Goal: Information Seeking & Learning: Learn about a topic

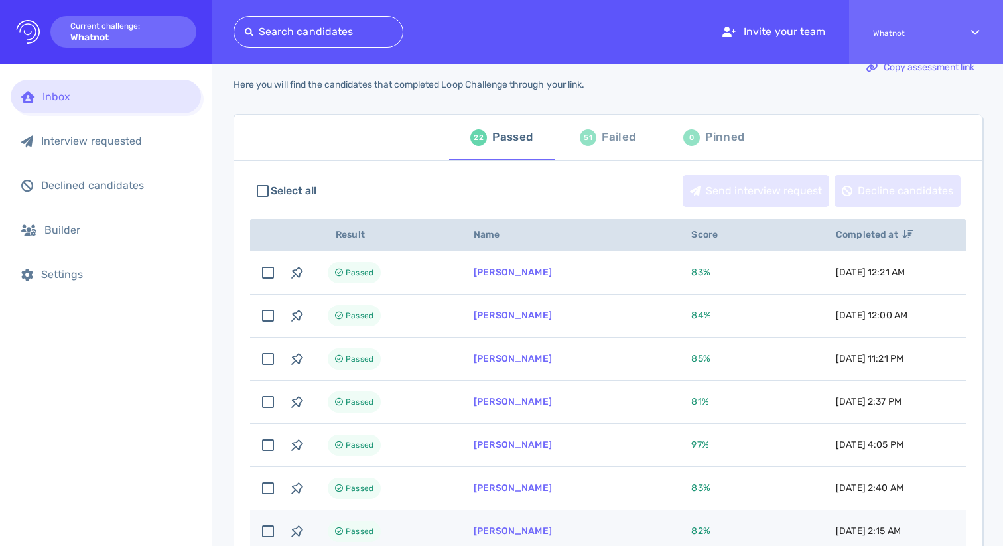
scroll to position [13, 0]
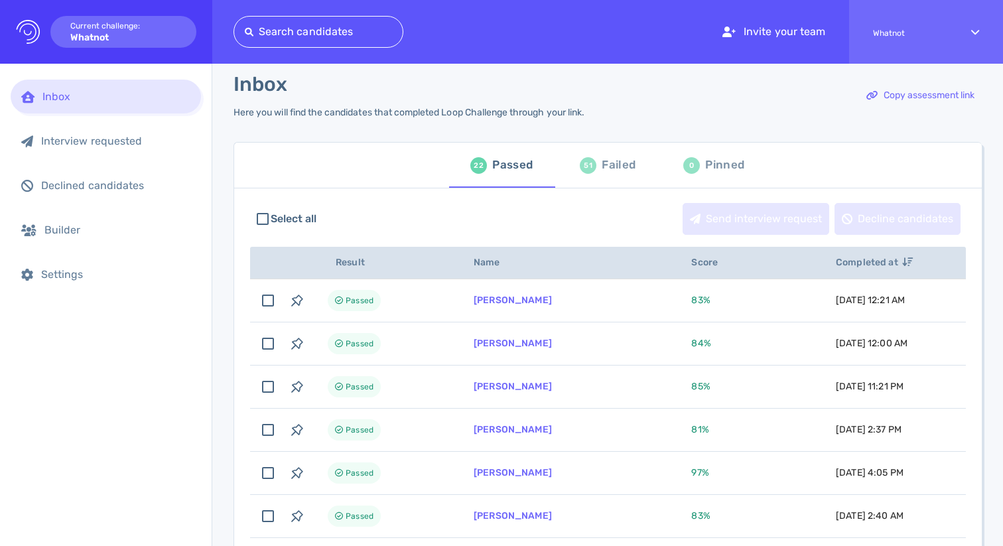
click at [595, 158] on div "51 Failed" at bounding box center [608, 165] width 56 height 37
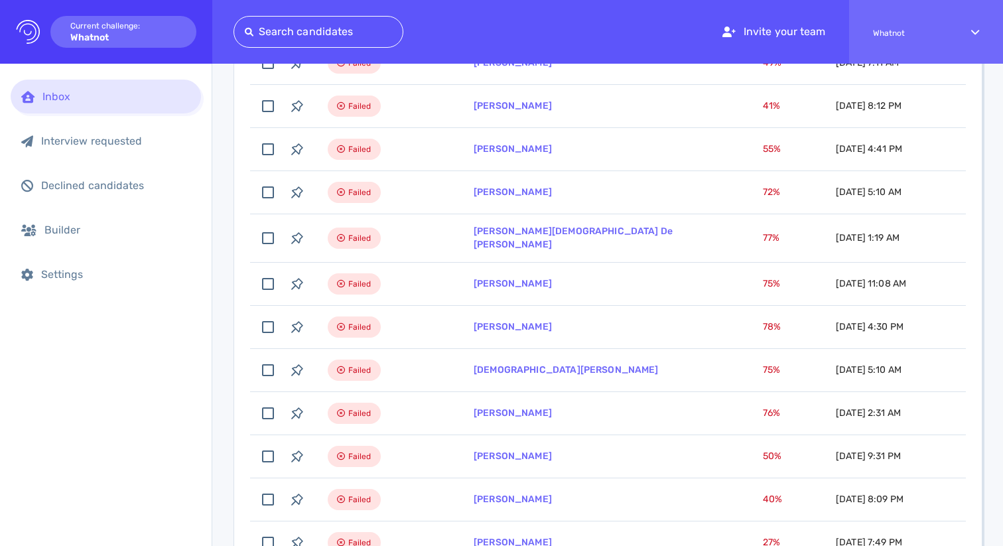
scroll to position [298, 0]
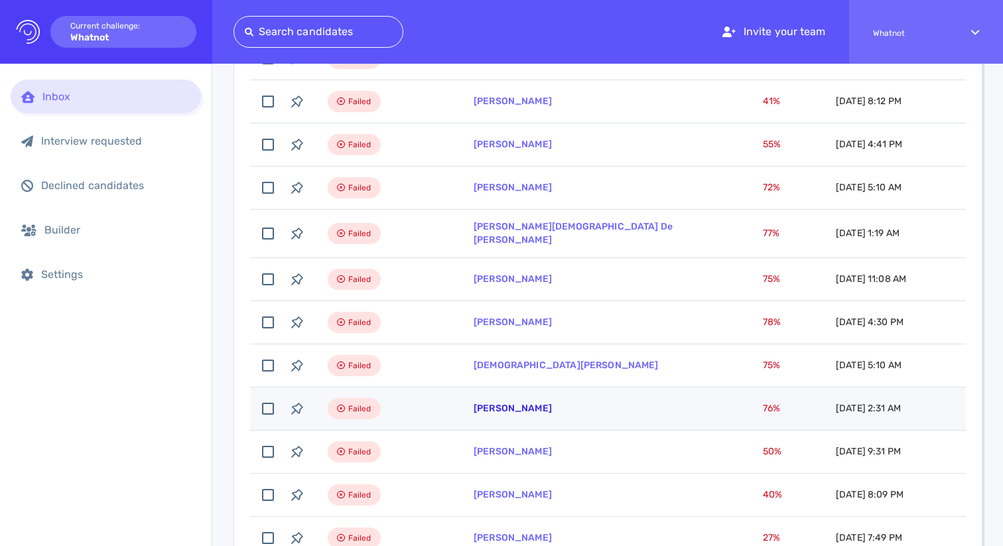
click at [501, 403] on link "[PERSON_NAME]" at bounding box center [513, 408] width 78 height 11
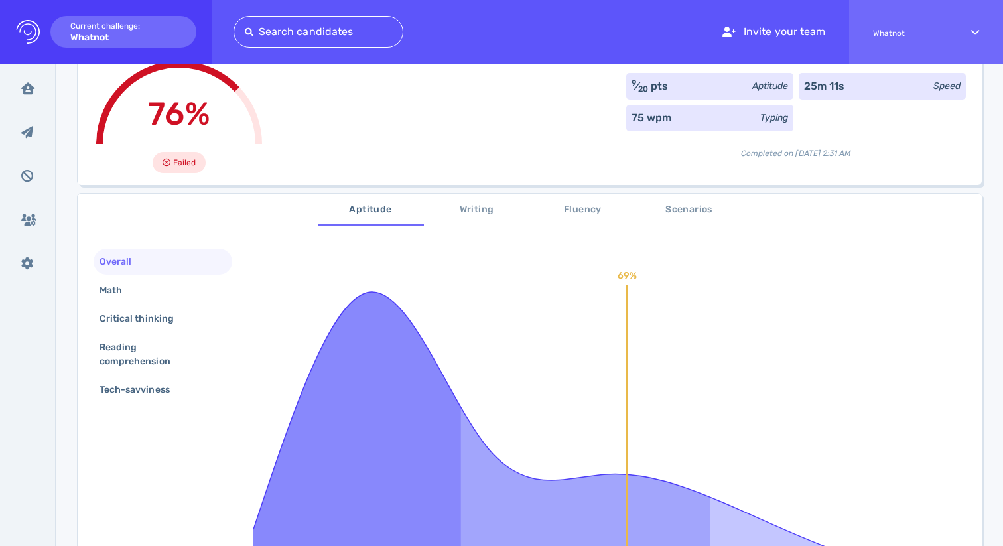
scroll to position [114, 0]
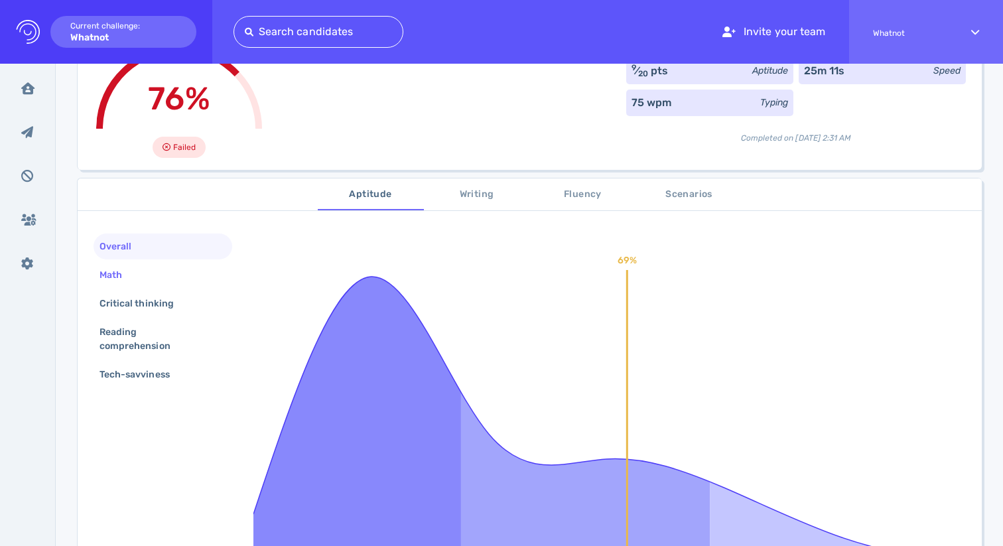
click at [201, 273] on div "Math" at bounding box center [163, 275] width 139 height 26
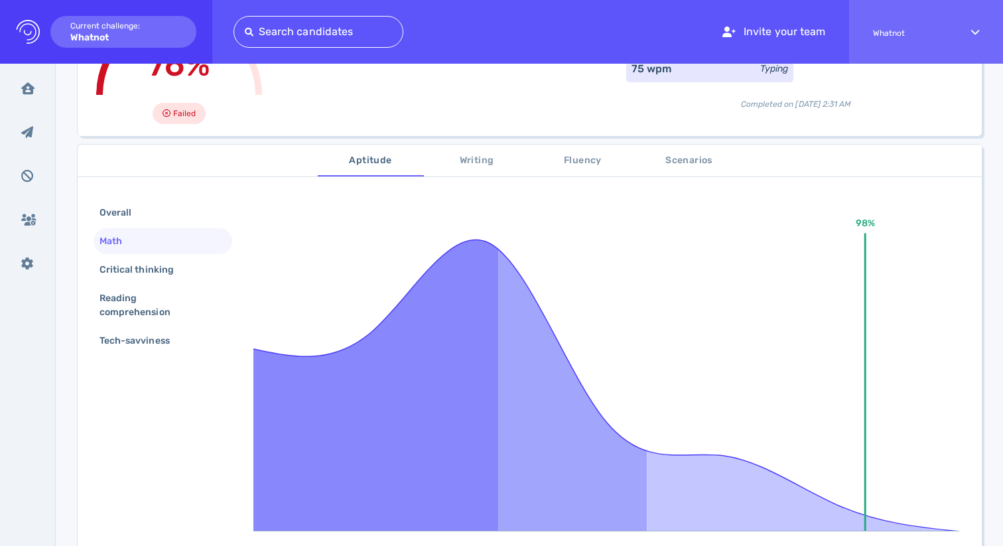
scroll to position [149, 0]
click at [201, 273] on div "Critical thinking" at bounding box center [163, 268] width 139 height 26
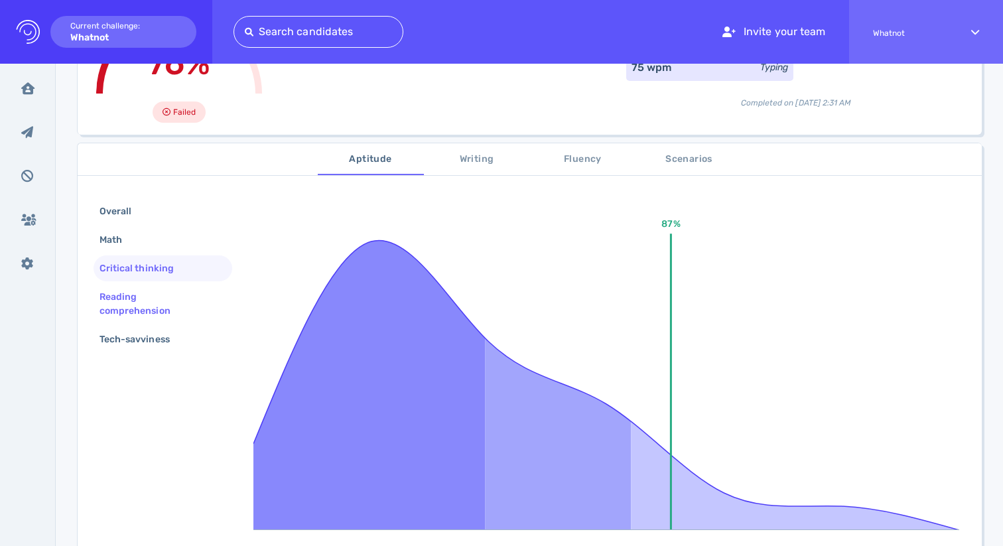
click at [178, 303] on div "Reading comprehension" at bounding box center [157, 303] width 121 height 33
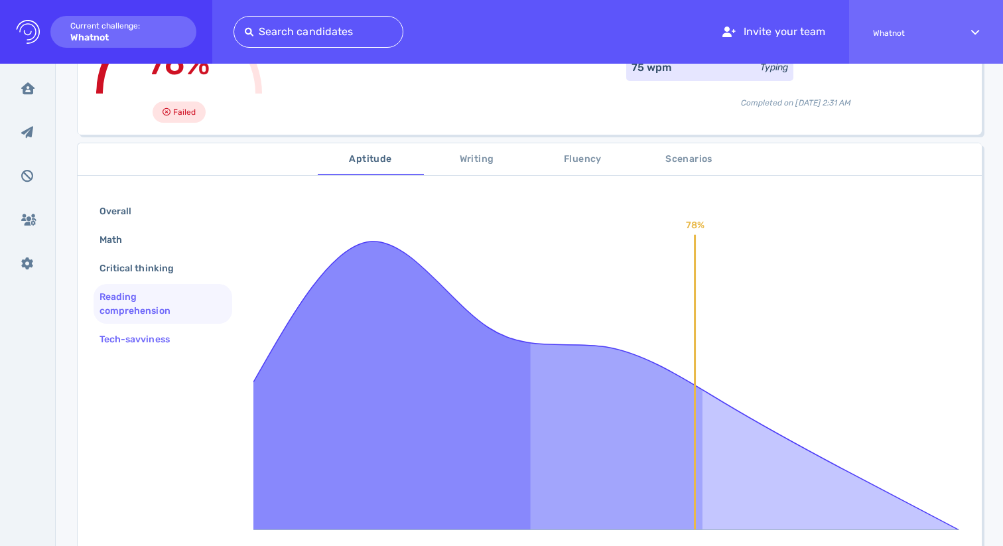
click at [171, 334] on div "Tech-savviness" at bounding box center [141, 339] width 89 height 19
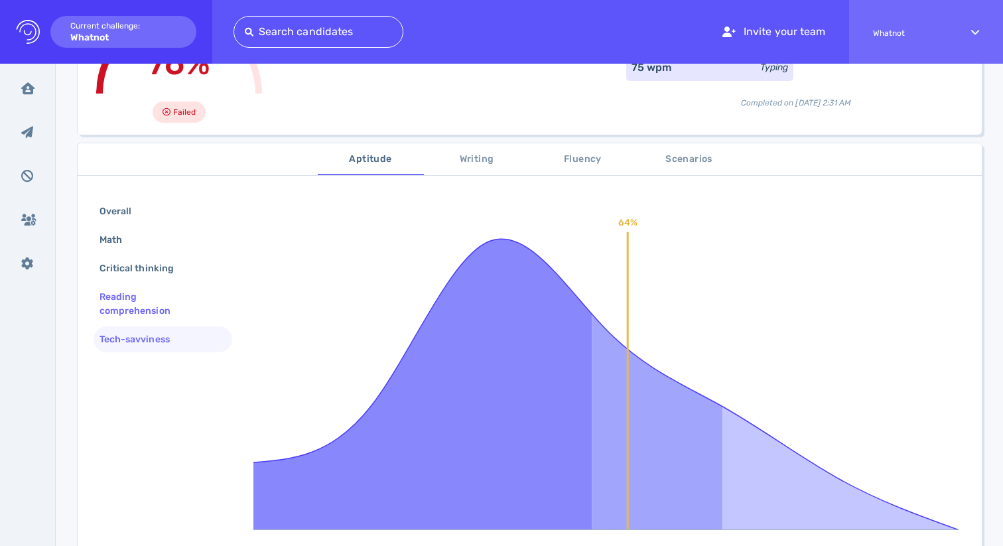
click at [186, 311] on div "Reading comprehension" at bounding box center [157, 303] width 121 height 33
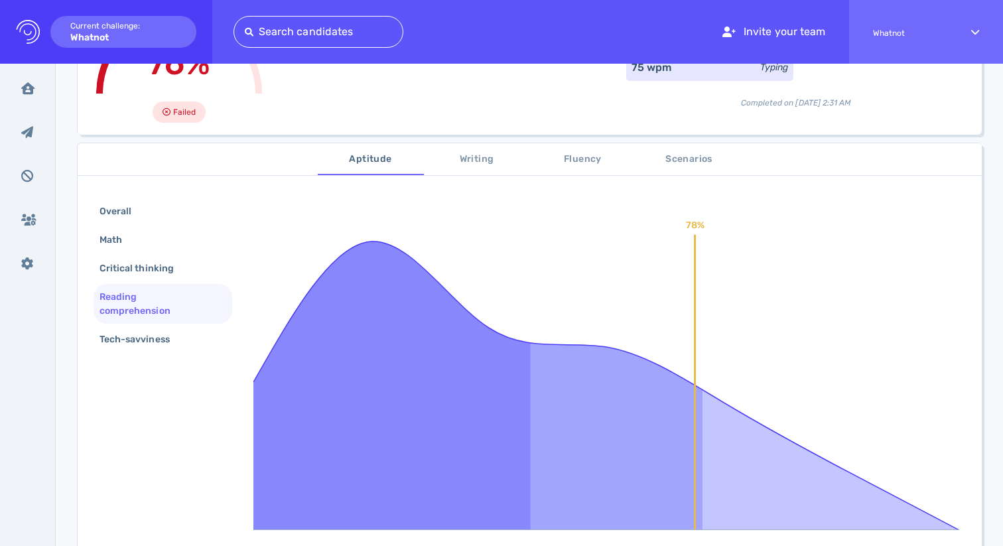
click at [460, 171] on button "Writing" at bounding box center [477, 159] width 106 height 32
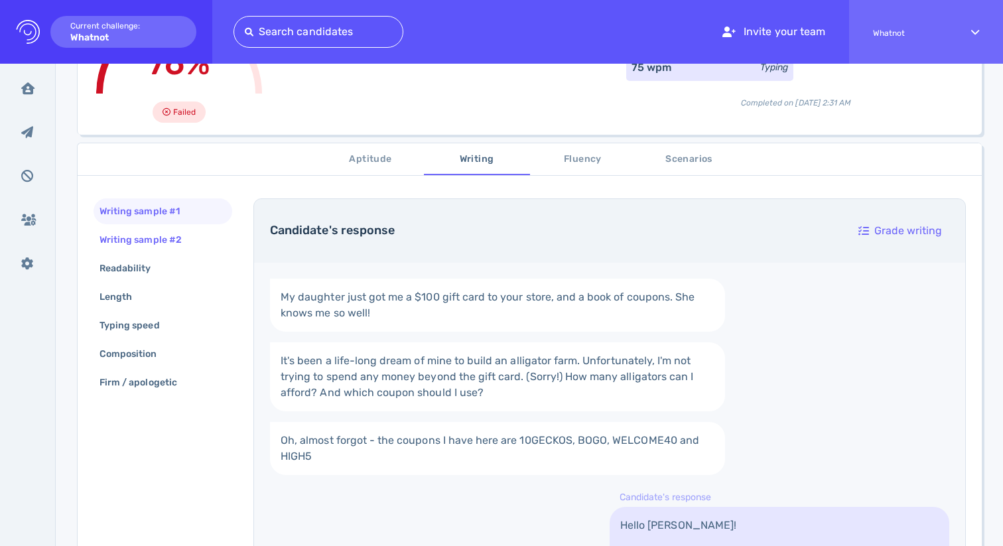
click at [194, 238] on div "Writing sample #2" at bounding box center [147, 239] width 101 height 19
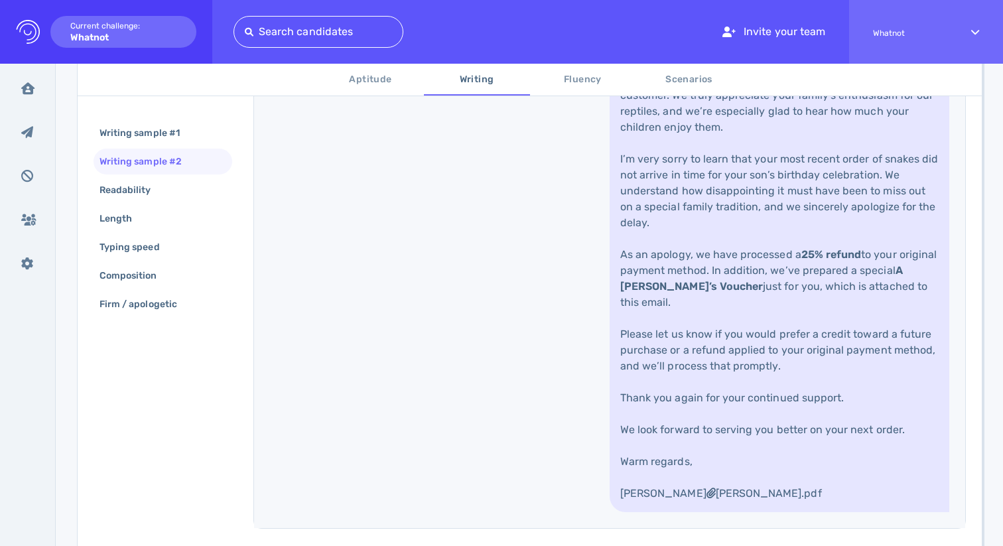
scroll to position [642, 0]
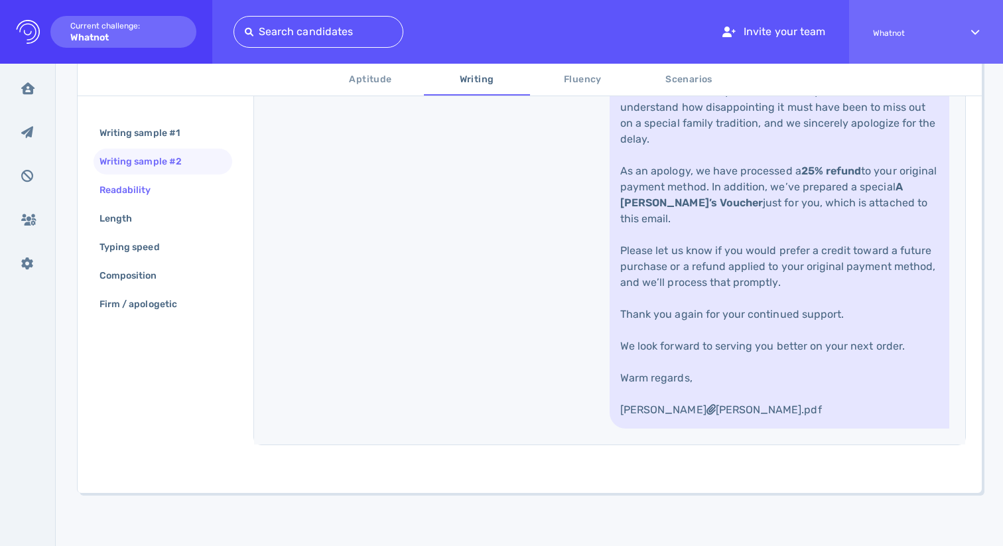
click at [159, 182] on div "Readability" at bounding box center [132, 189] width 70 height 19
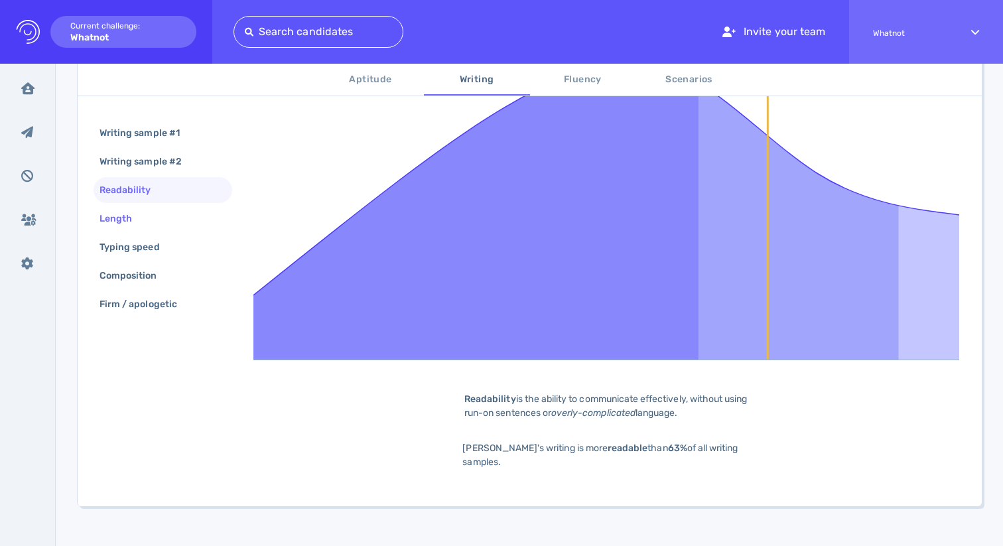
click at [149, 228] on div "Length" at bounding box center [163, 219] width 139 height 26
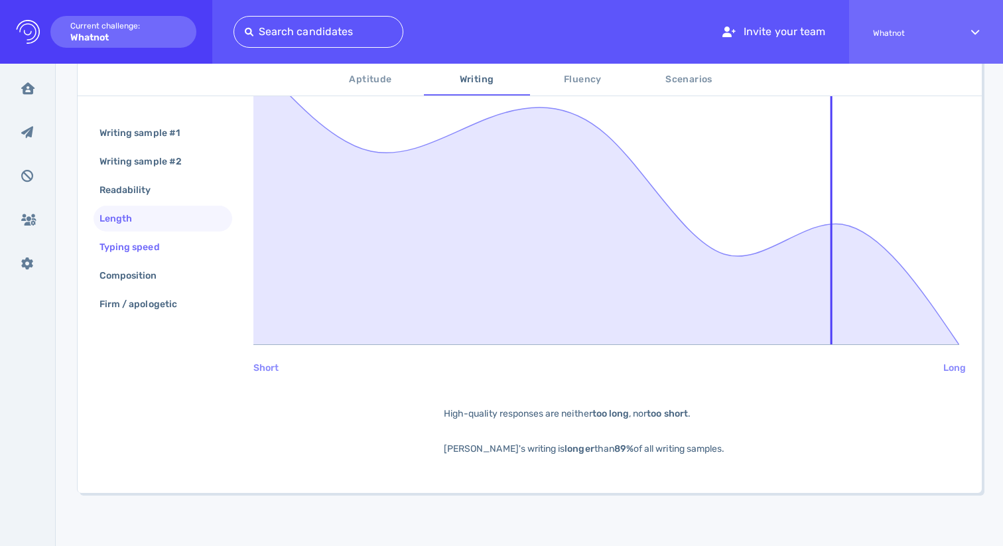
click at [152, 251] on div "Typing speed" at bounding box center [136, 247] width 79 height 19
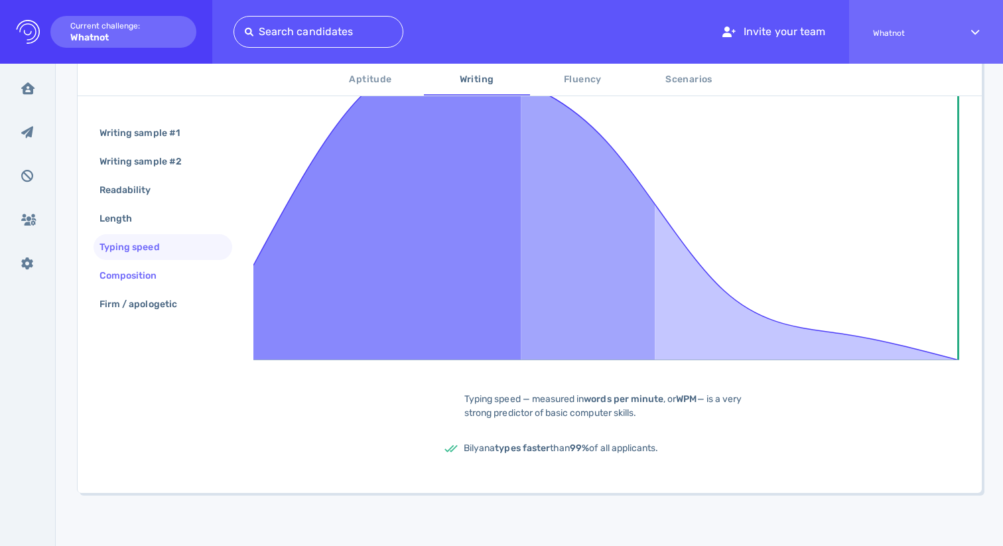
click at [157, 264] on div "Composition" at bounding box center [163, 276] width 139 height 26
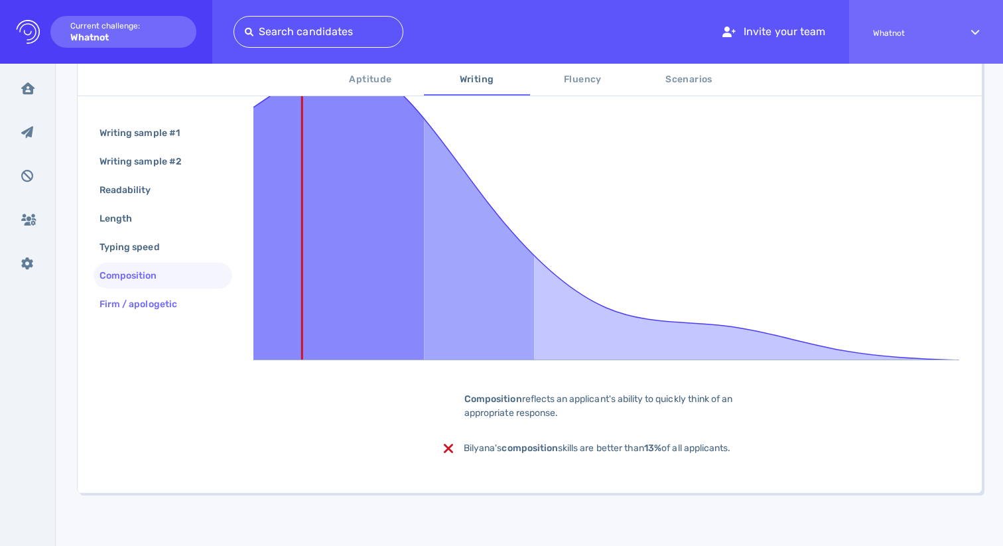
click at [167, 310] on div "Firm / apologetic" at bounding box center [145, 304] width 96 height 19
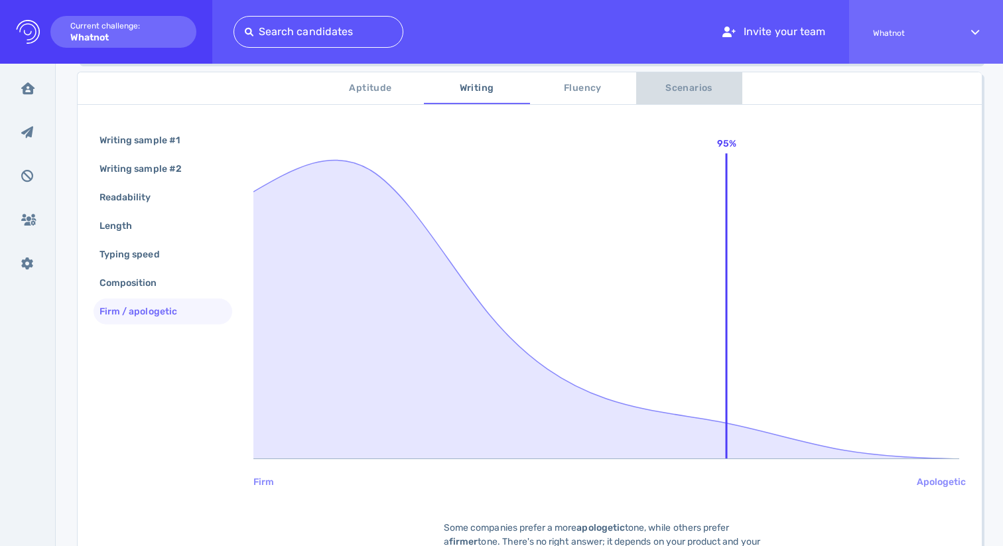
click at [672, 96] on span "Scenarios" at bounding box center [689, 88] width 90 height 17
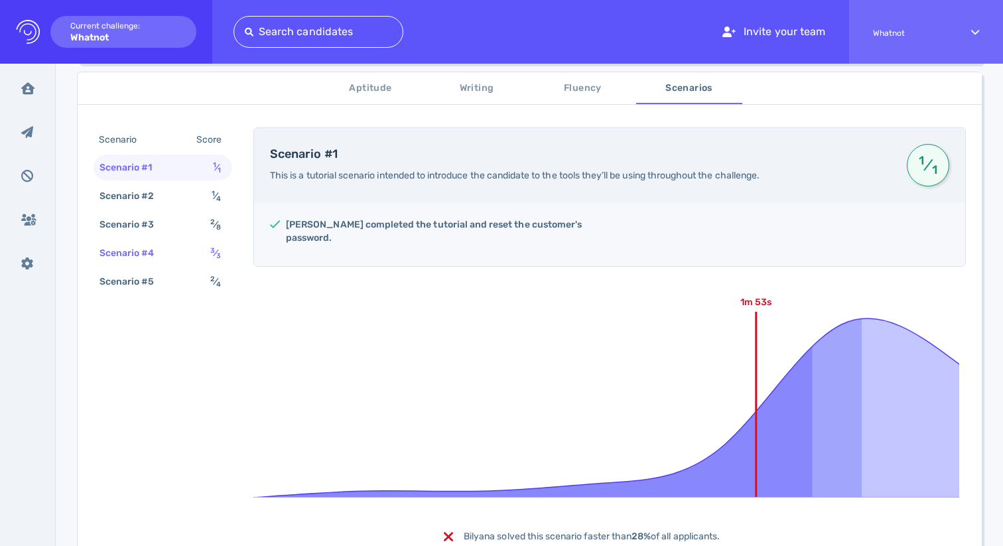
click at [220, 252] on sub "3" at bounding box center [218, 255] width 5 height 9
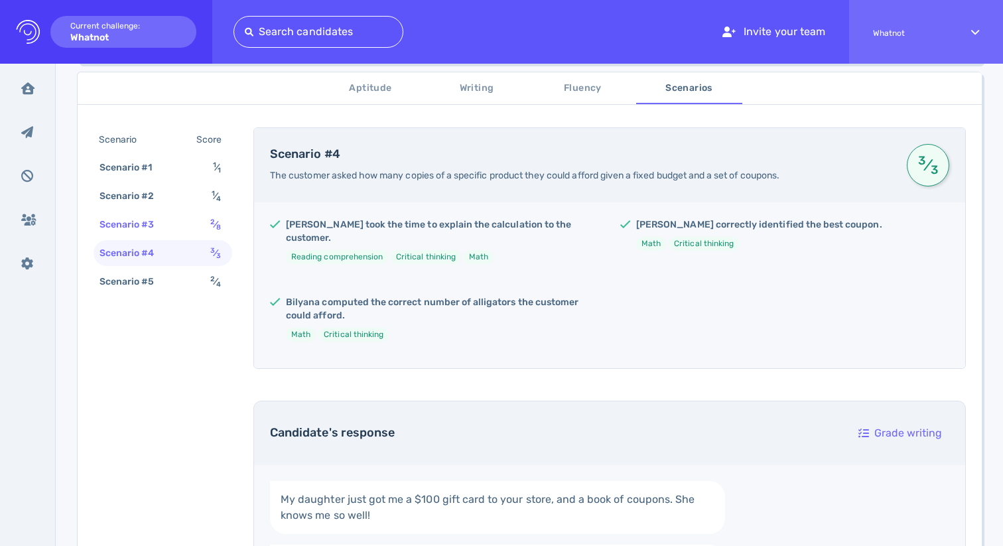
click at [208, 233] on div "2 ⁄ 8" at bounding box center [218, 224] width 21 height 19
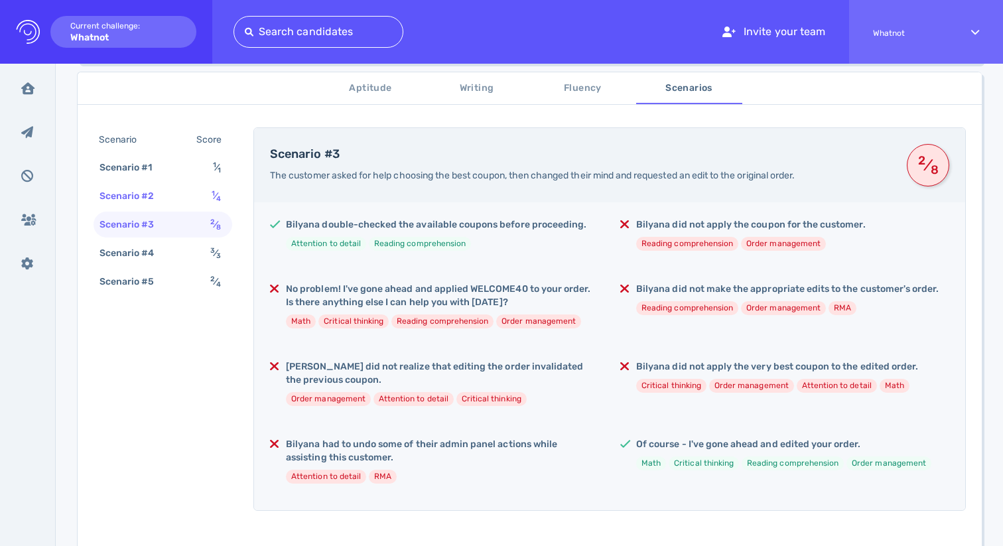
click at [203, 201] on div "Scenario #2 1 ⁄ 4" at bounding box center [163, 196] width 139 height 26
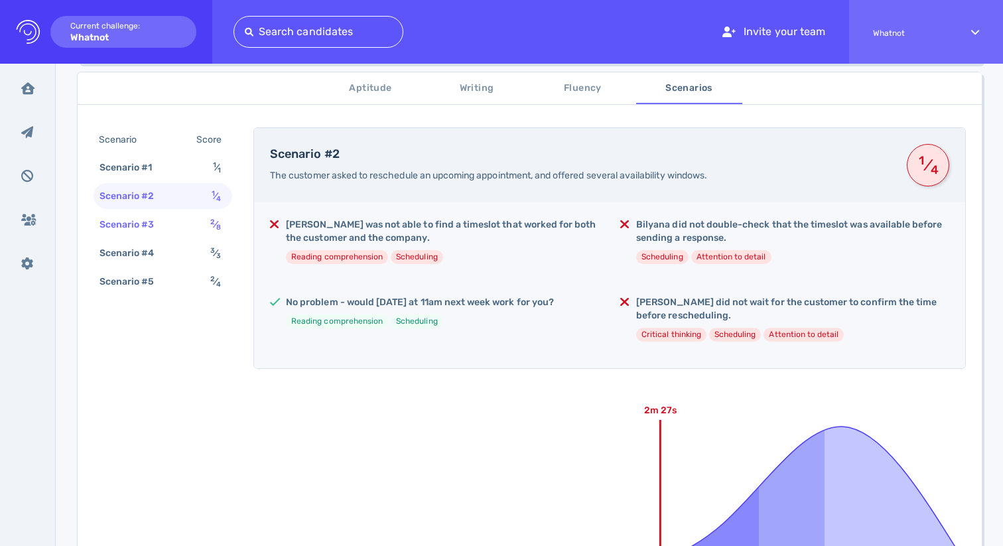
click at [194, 226] on div "Scenario #3 2 ⁄ 8" at bounding box center [163, 225] width 139 height 26
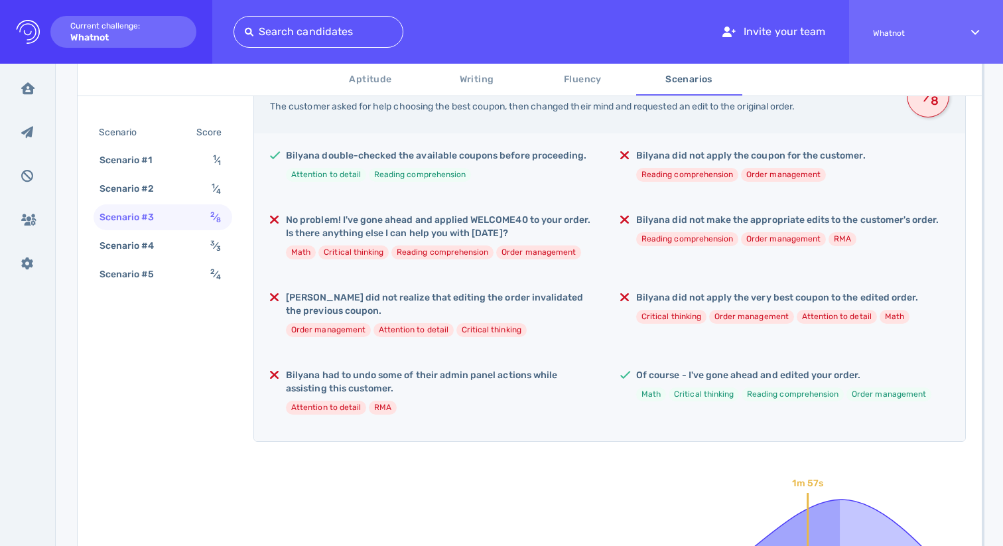
scroll to position [279, 0]
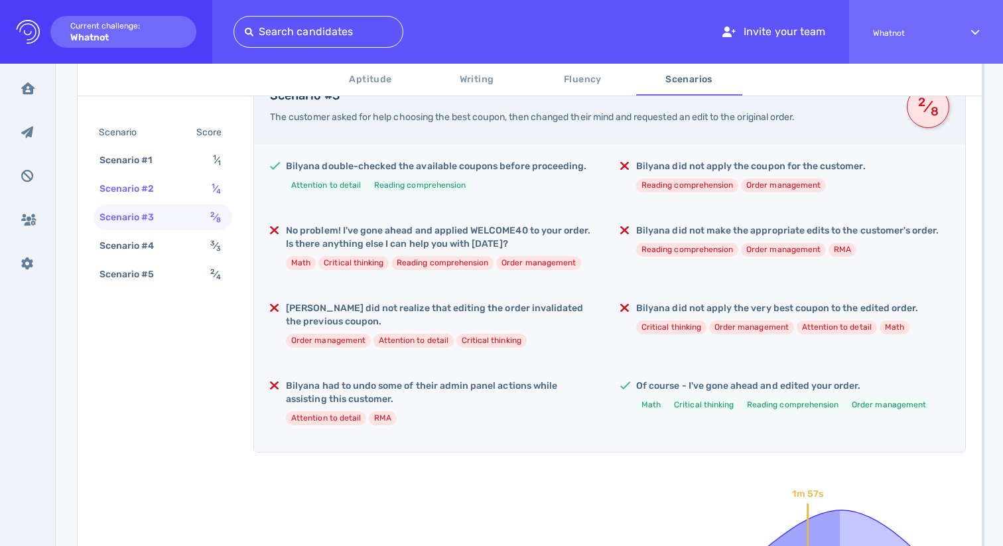
click at [198, 195] on div "Scenario #2 1 ⁄ 4" at bounding box center [163, 189] width 139 height 26
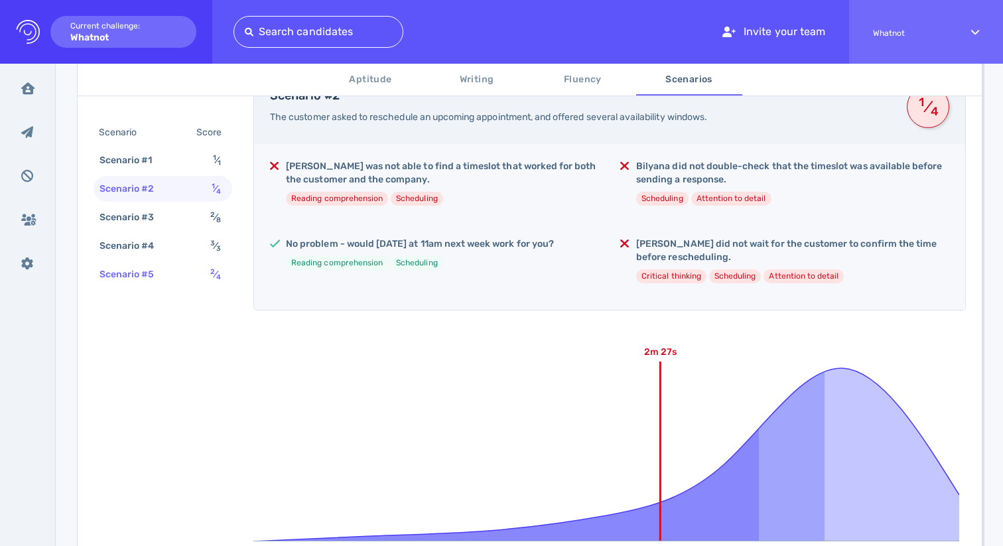
click at [185, 274] on div "Scenario #5 2 ⁄ 4" at bounding box center [163, 274] width 139 height 26
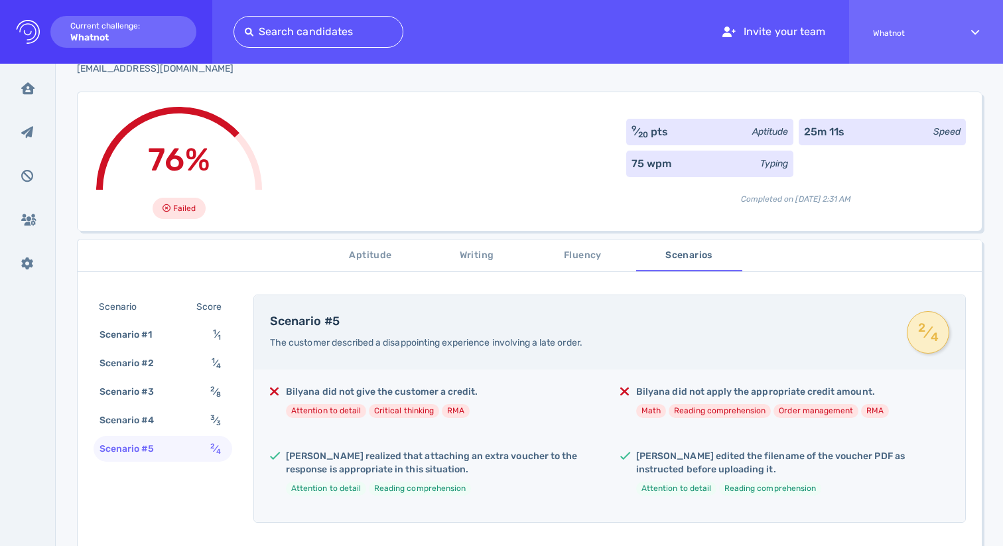
scroll to position [70, 0]
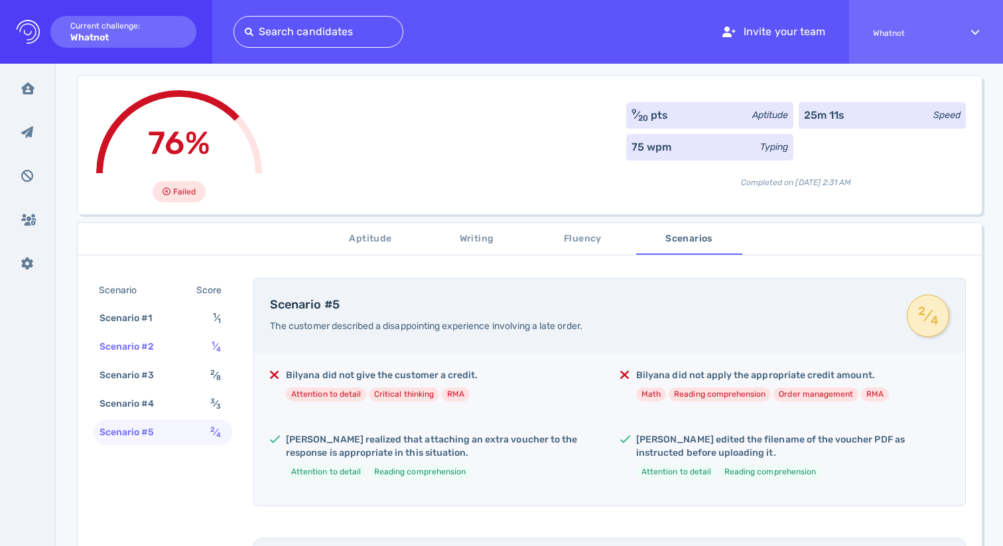
click at [206, 344] on div "Scenario #2 1 ⁄ 4" at bounding box center [163, 347] width 139 height 26
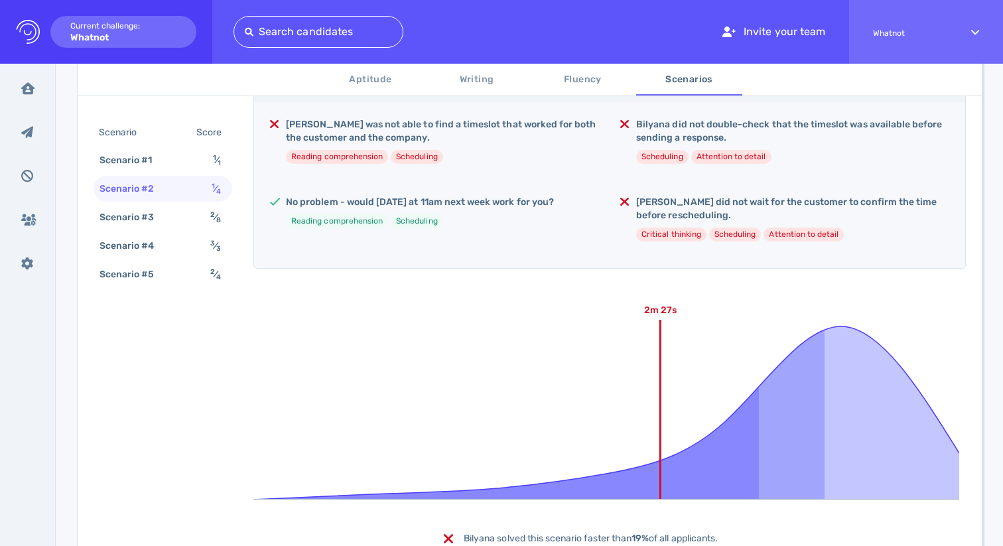
scroll to position [207, 0]
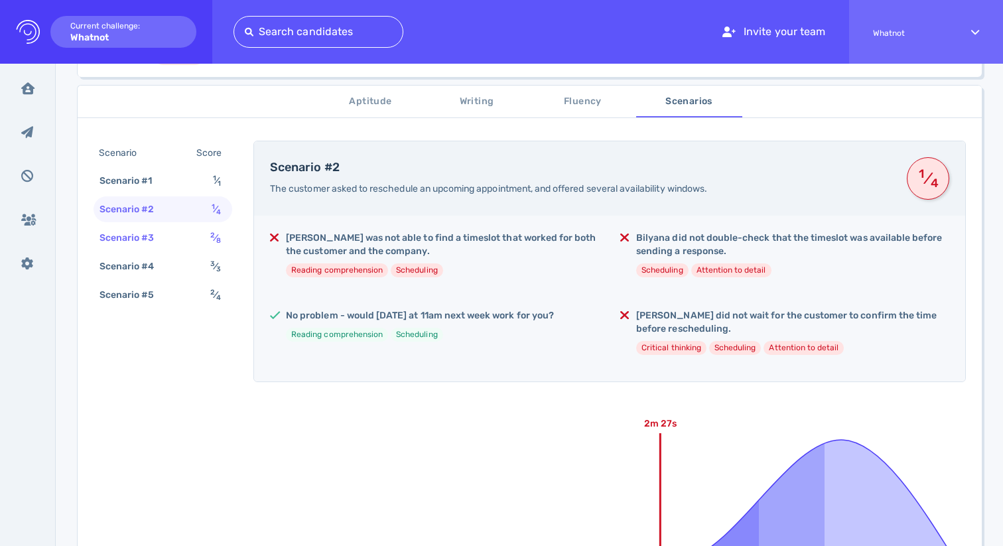
click at [216, 238] on sub "8" at bounding box center [218, 240] width 5 height 9
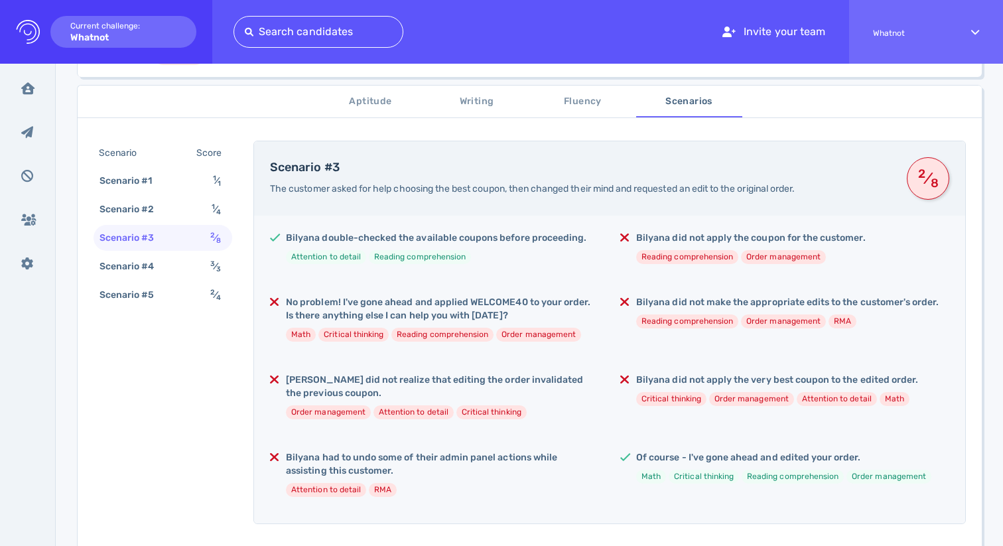
click at [391, 92] on button "Aptitude" at bounding box center [371, 102] width 106 height 32
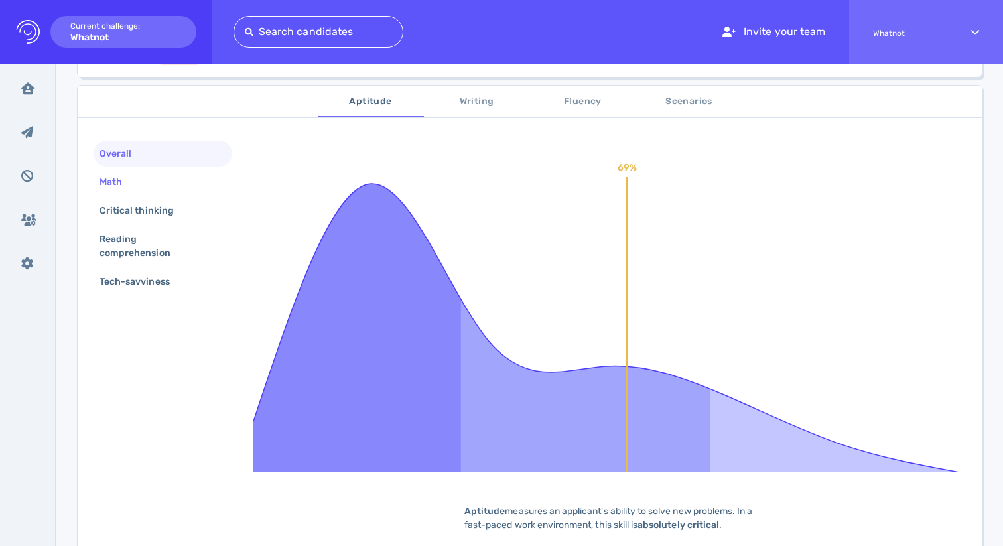
click at [186, 185] on div "Math" at bounding box center [163, 182] width 139 height 26
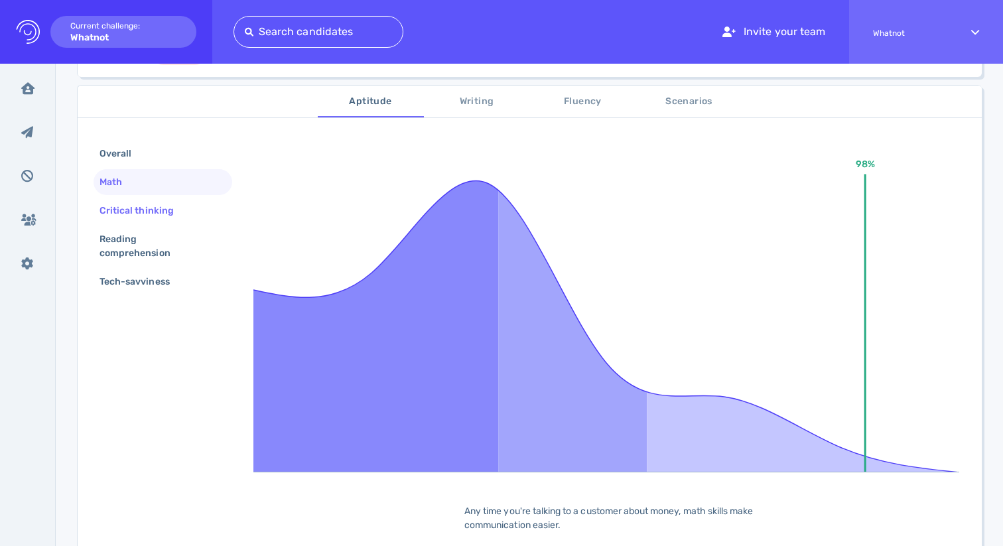
click at [172, 205] on div "Critical thinking" at bounding box center [143, 210] width 93 height 19
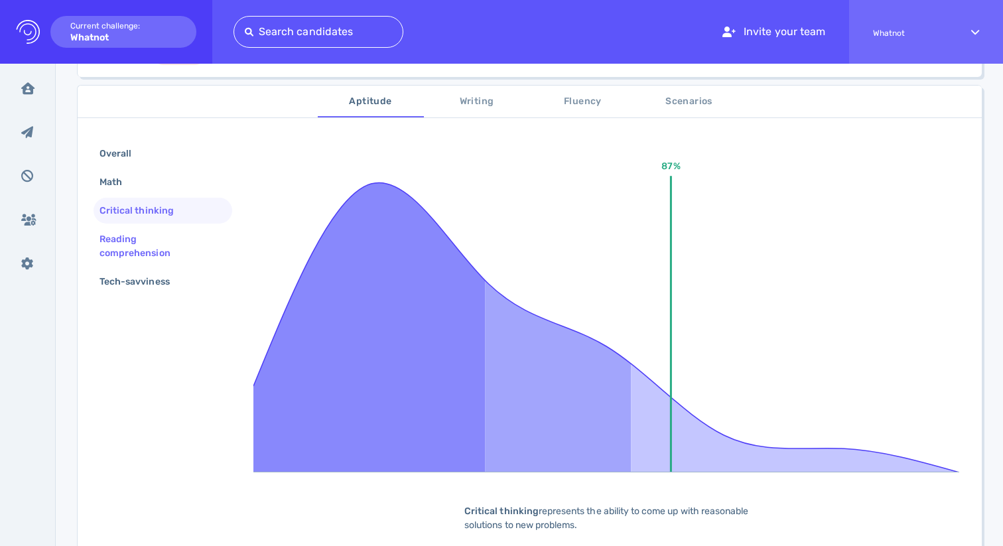
click at [161, 238] on div "Reading comprehension" at bounding box center [157, 246] width 121 height 33
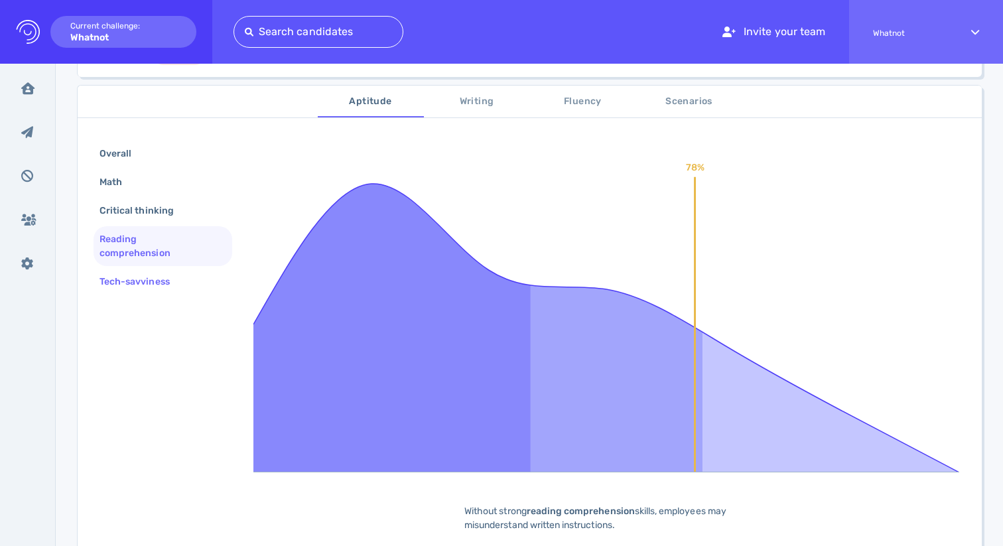
click at [157, 277] on div "Tech-savviness" at bounding box center [141, 281] width 89 height 19
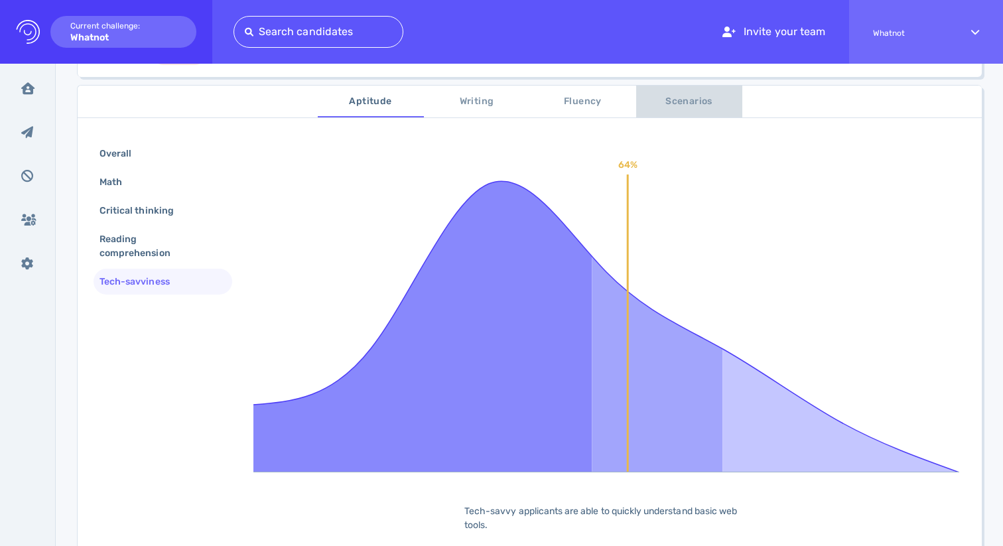
click at [660, 98] on span "Scenarios" at bounding box center [689, 102] width 90 height 17
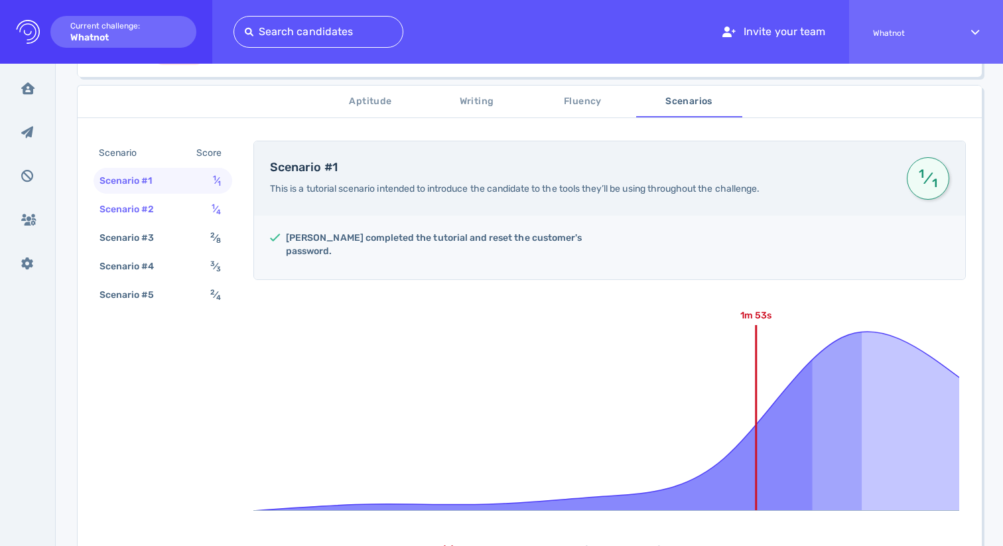
click at [221, 208] on div "1 ⁄ 4" at bounding box center [219, 209] width 20 height 19
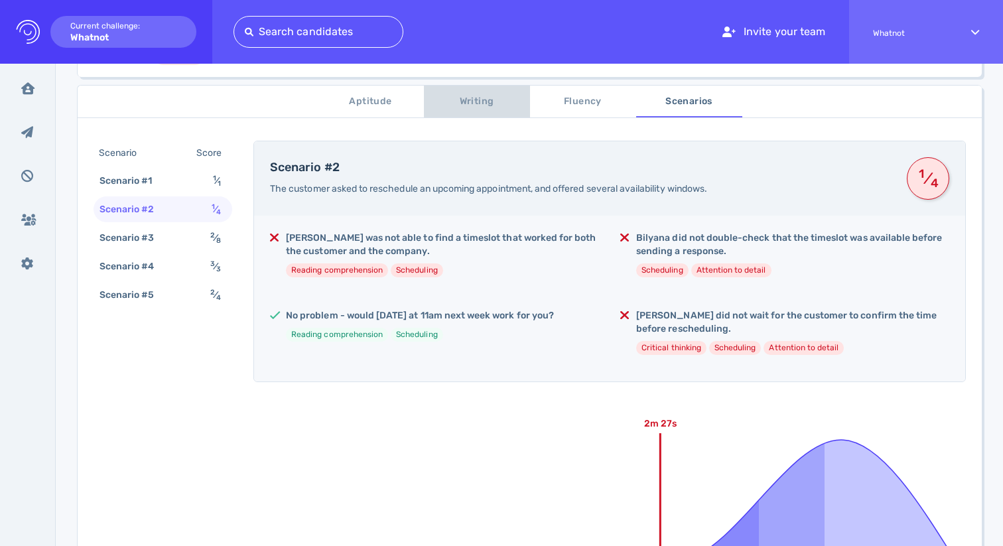
click at [479, 111] on button "Writing" at bounding box center [477, 102] width 106 height 32
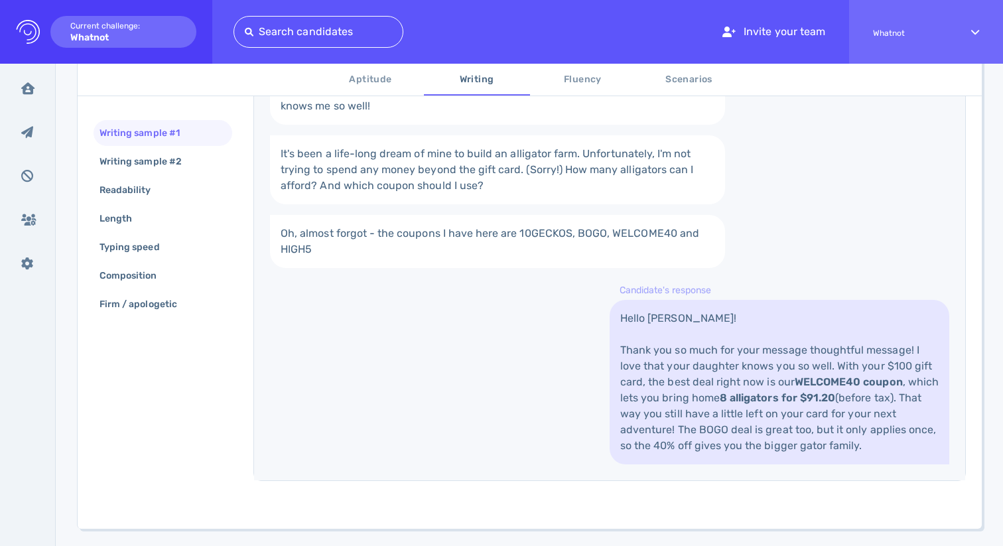
scroll to position [360, 0]
